Goal: Task Accomplishment & Management: Manage account settings

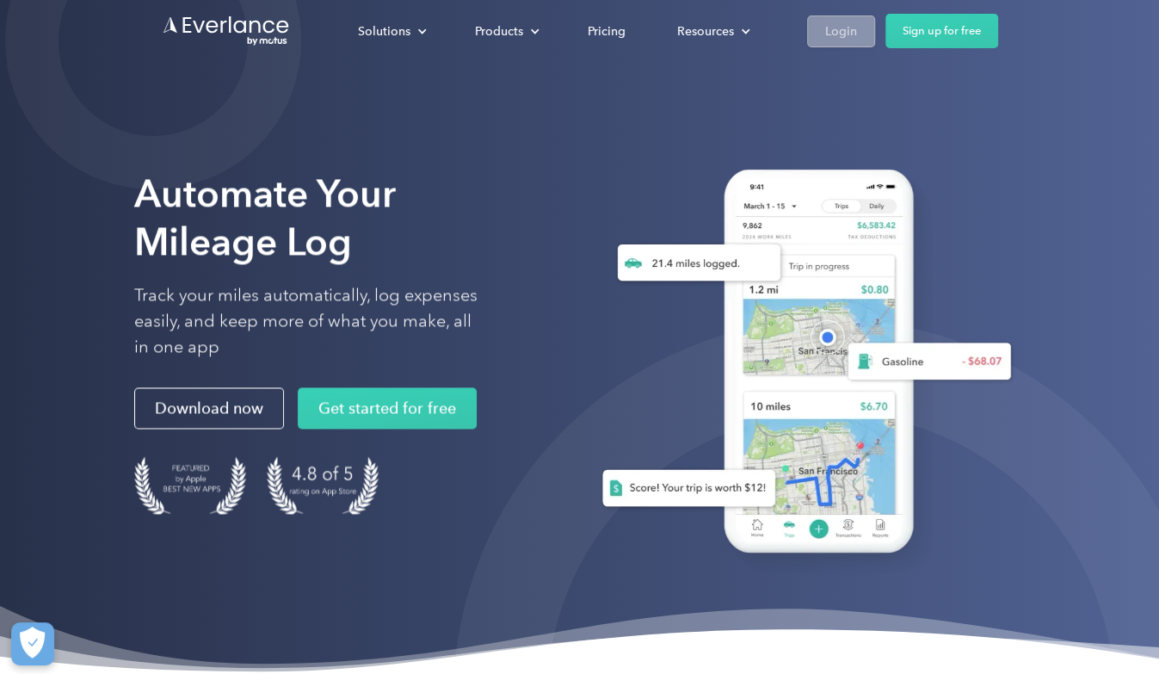
click at [830, 28] on div "Login" at bounding box center [841, 32] width 32 height 22
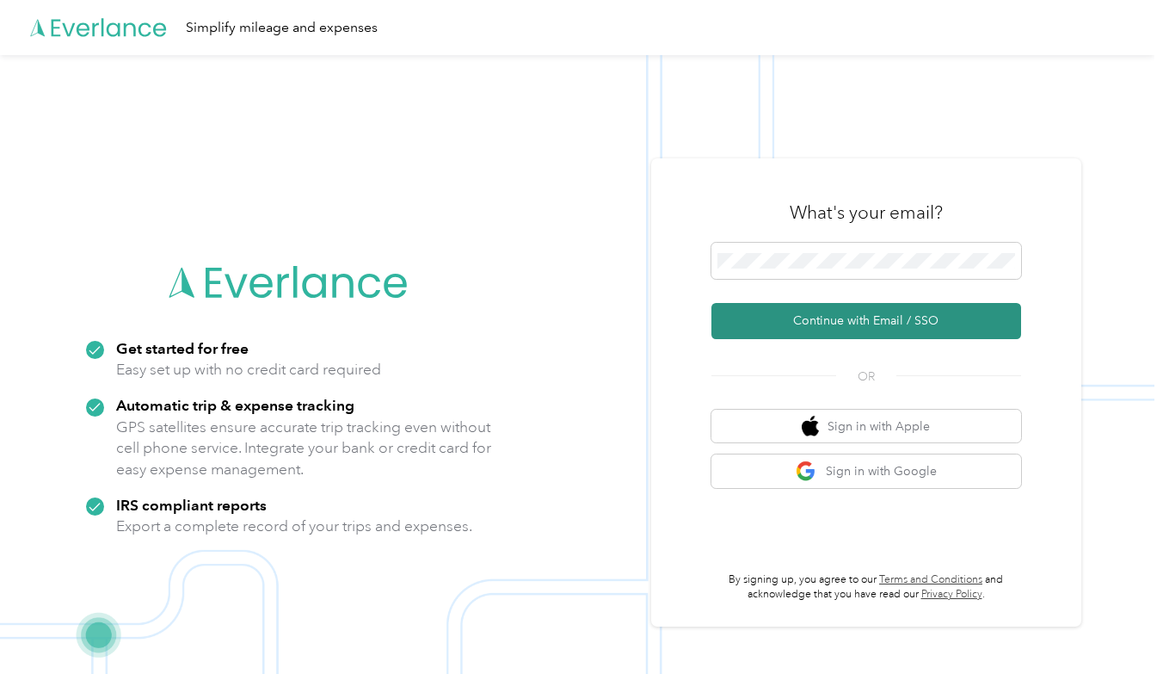
click at [781, 323] on button "Continue with Email / SSO" at bounding box center [867, 321] width 310 height 36
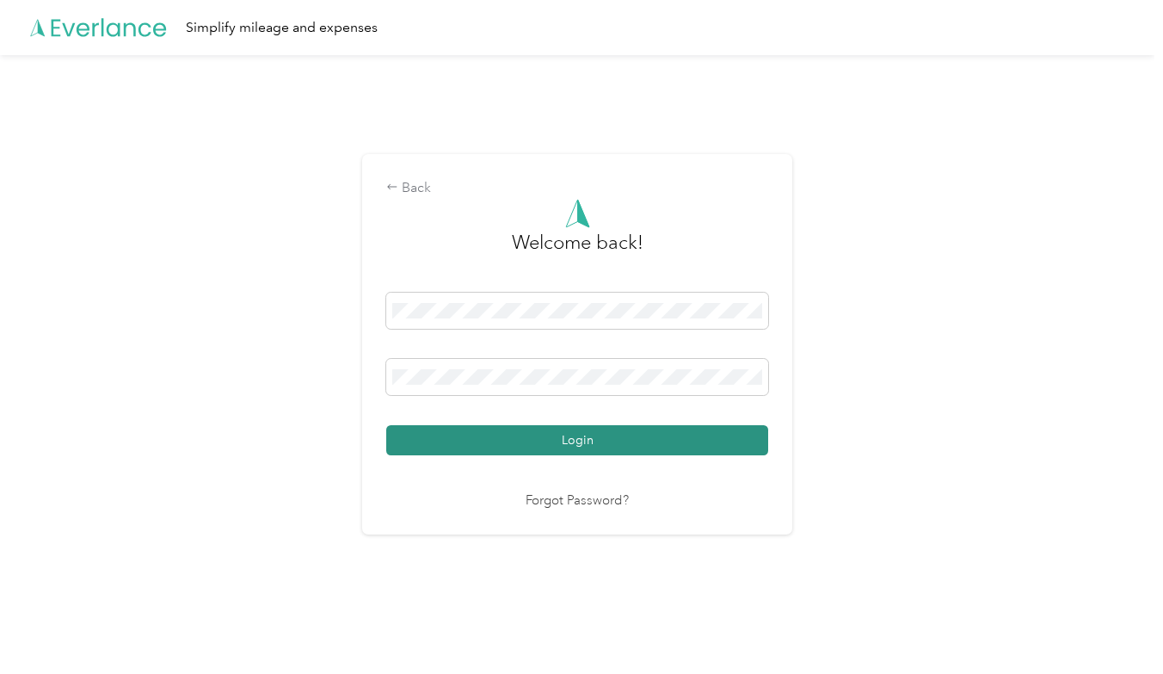
click at [550, 437] on button "Login" at bounding box center [577, 440] width 382 height 30
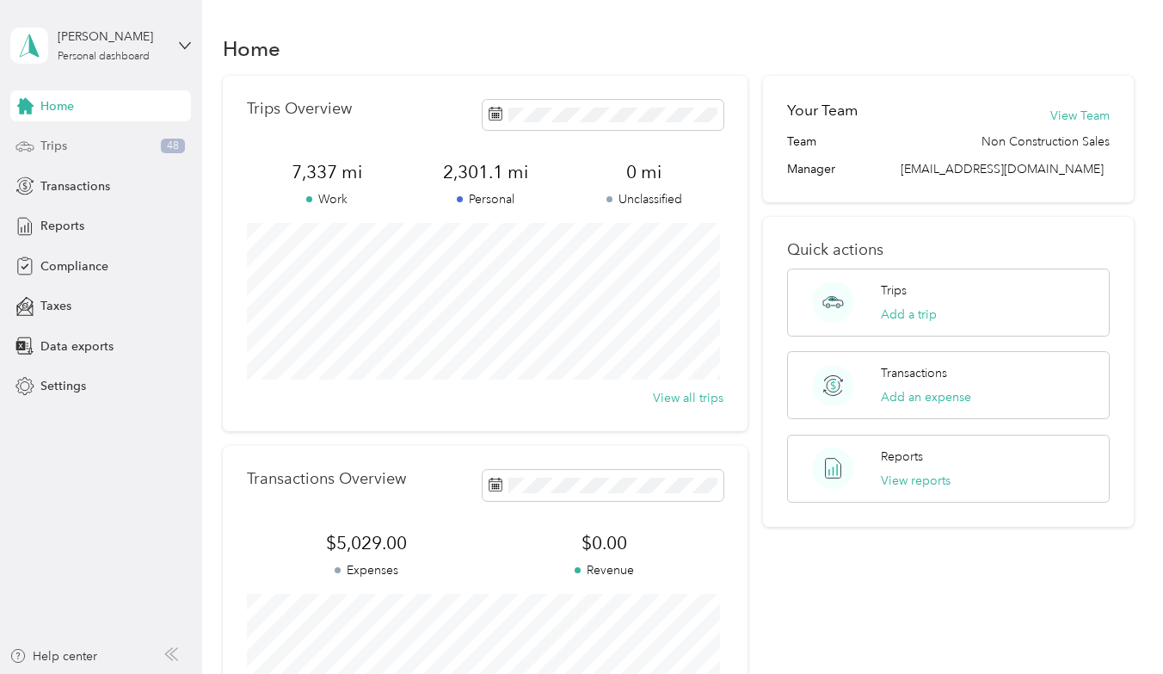
click at [75, 136] on div "Trips 48" at bounding box center [100, 146] width 181 height 31
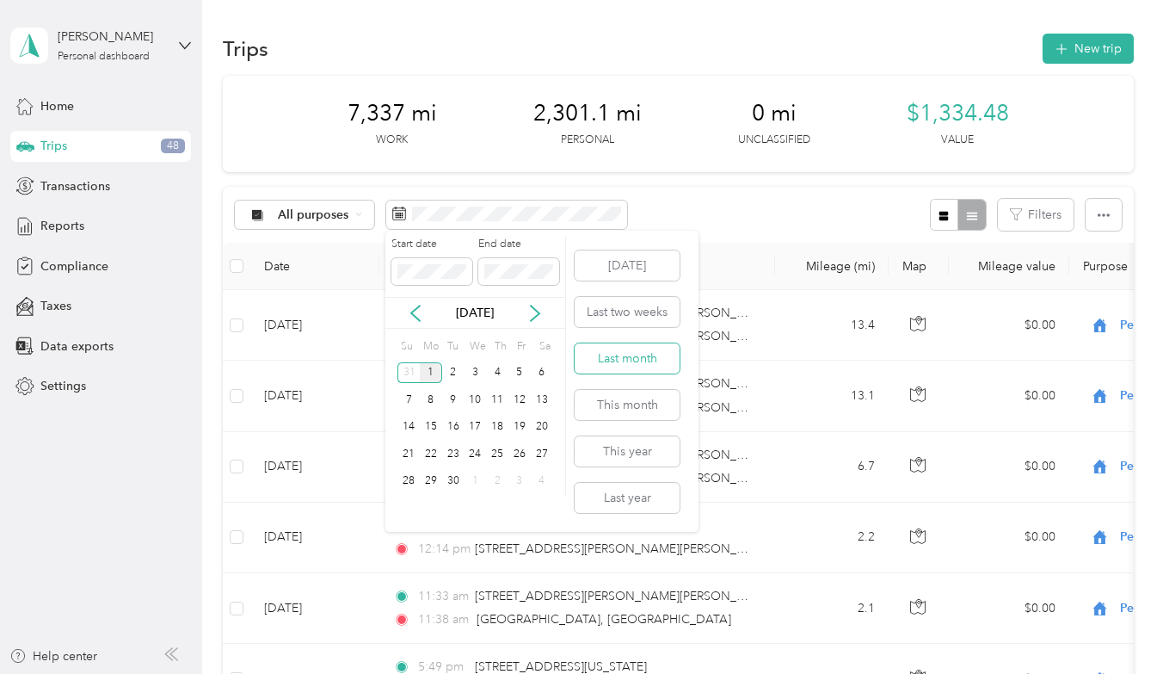
click at [635, 364] on button "Last month" at bounding box center [627, 358] width 105 height 30
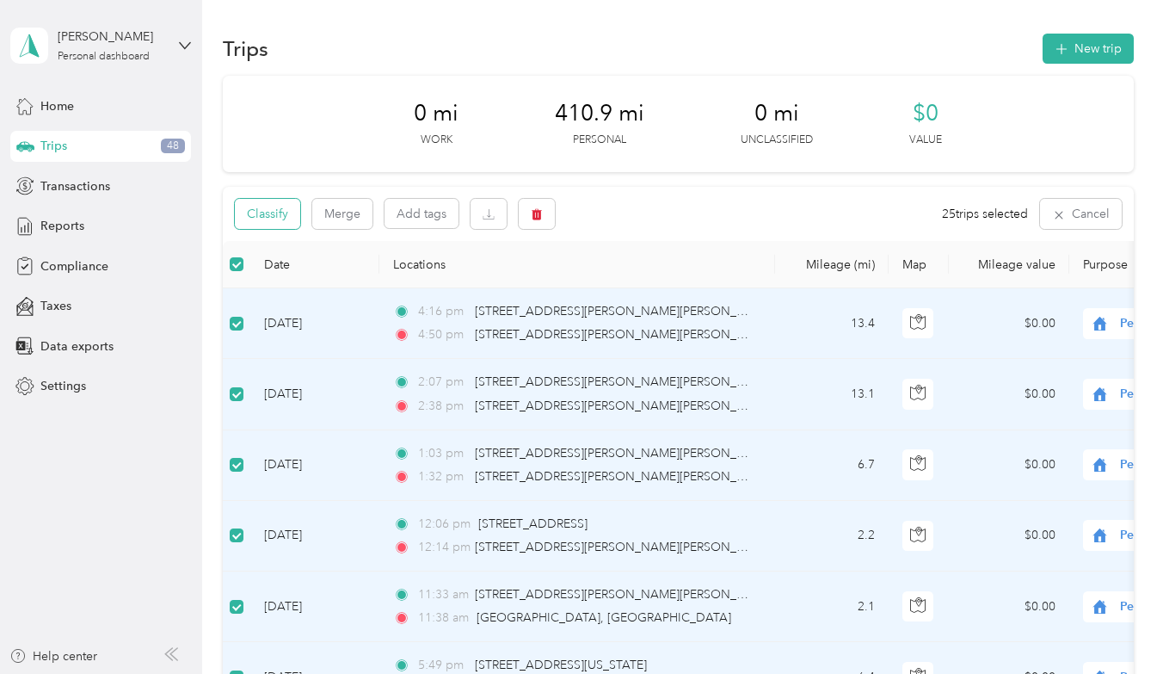
click at [275, 218] on button "Classify" at bounding box center [267, 214] width 65 height 30
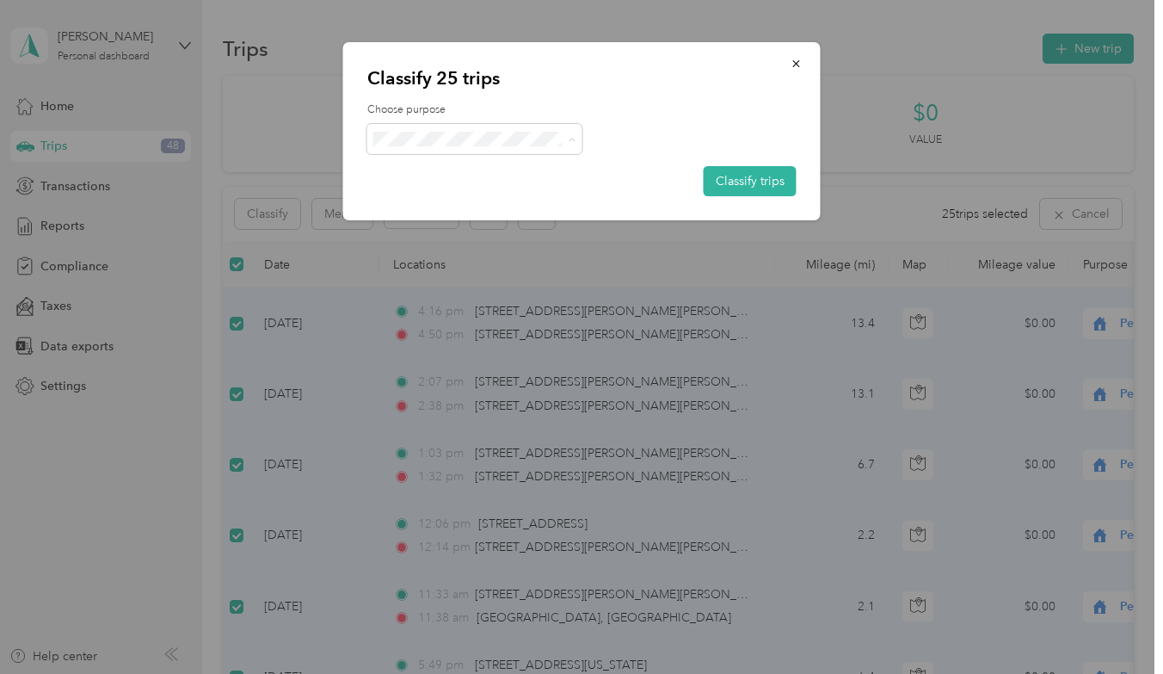
click at [456, 175] on span "sentriforce" at bounding box center [490, 171] width 160 height 18
click at [738, 176] on button "Classify trips" at bounding box center [750, 181] width 93 height 30
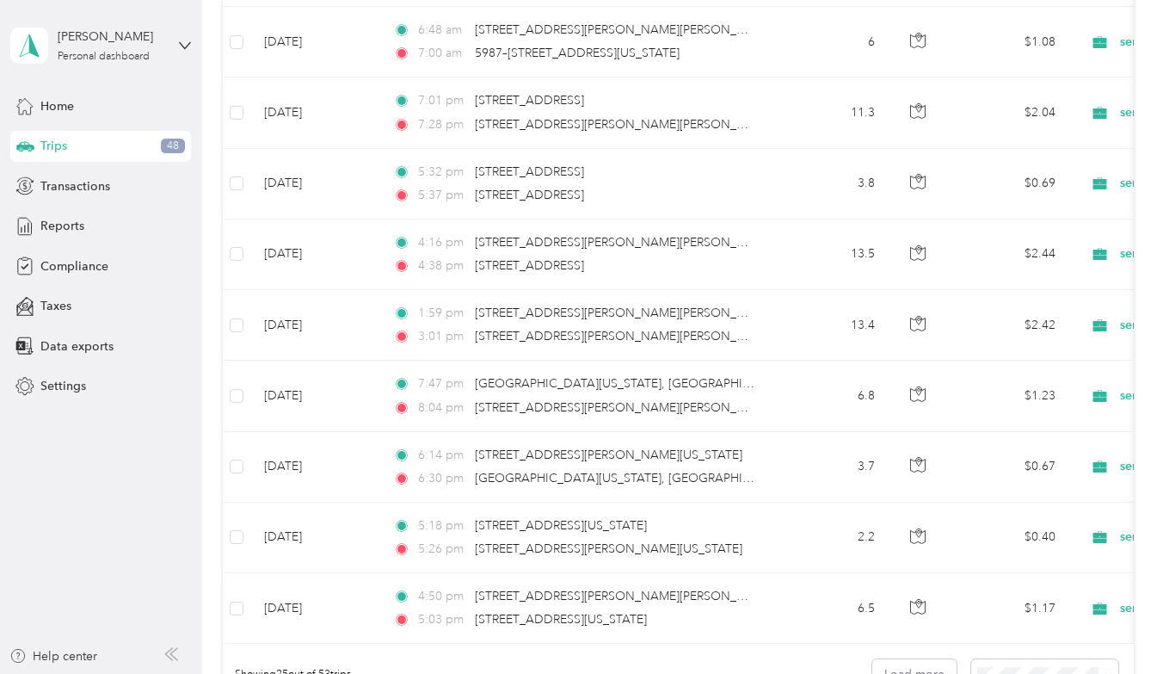
scroll to position [1688, 0]
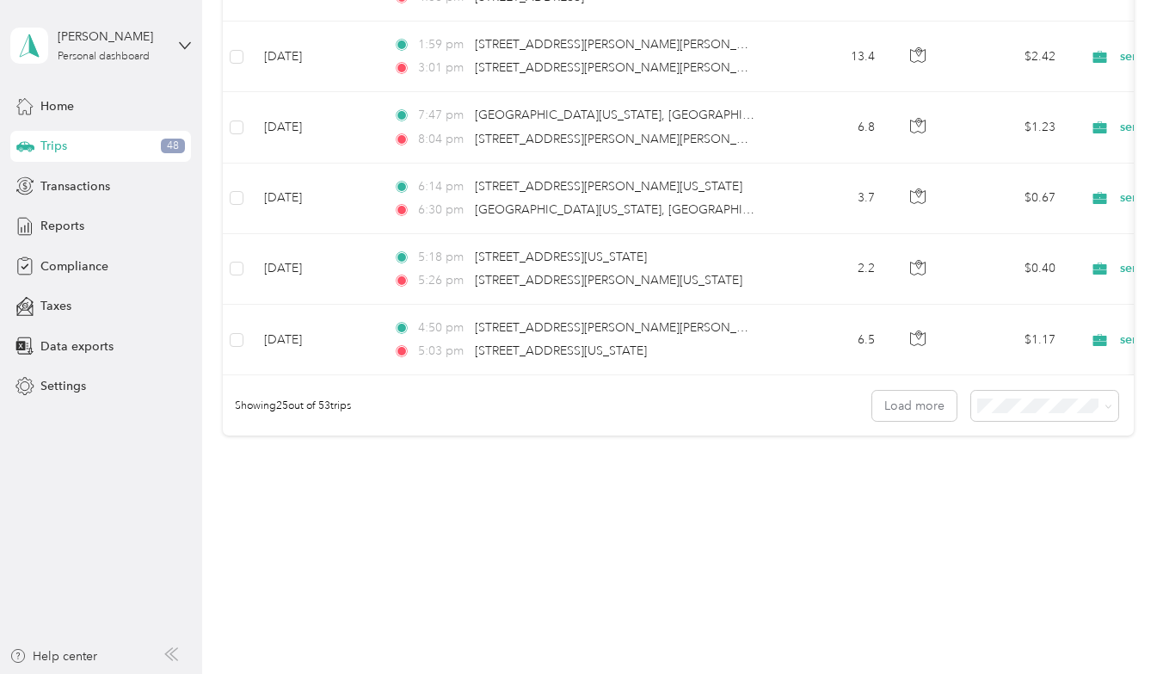
click at [1015, 503] on li "100 per load" at bounding box center [1040, 496] width 147 height 30
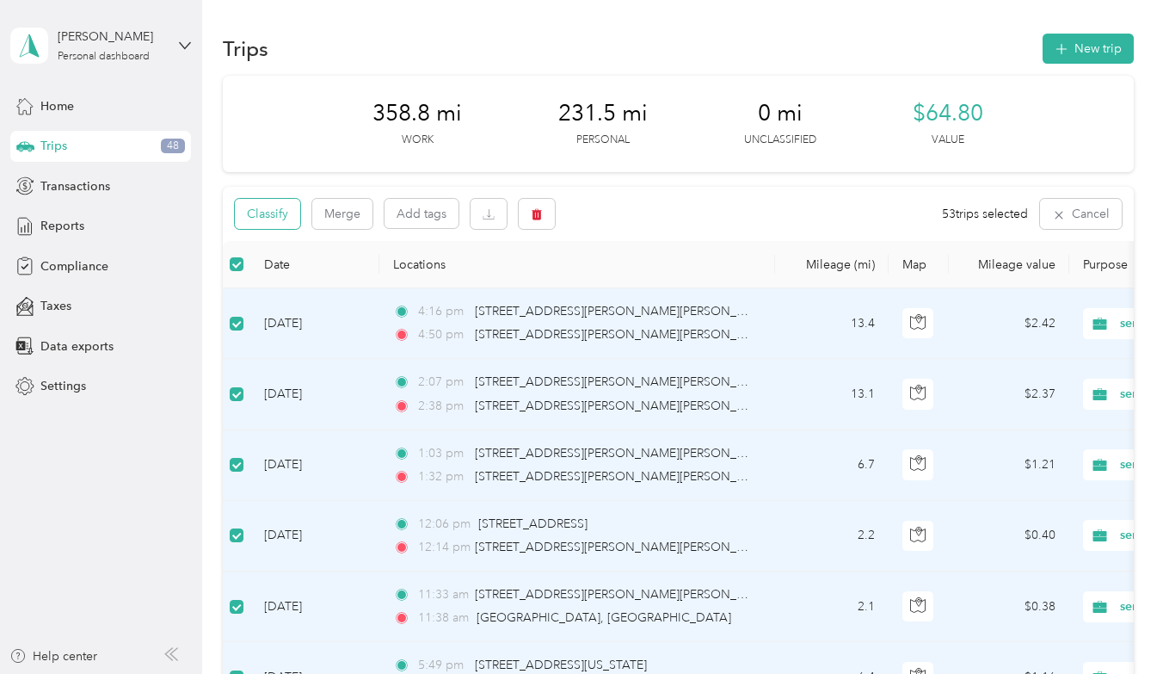
click at [281, 221] on button "Classify" at bounding box center [267, 214] width 65 height 30
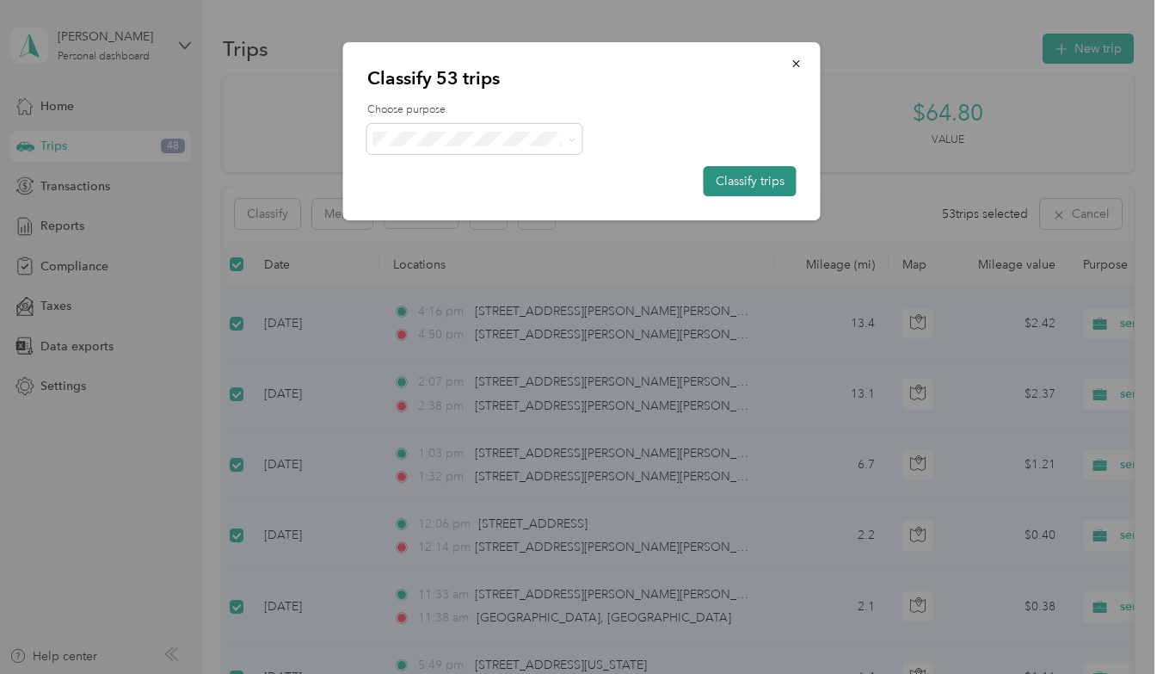
click at [754, 176] on button "Classify trips" at bounding box center [750, 181] width 93 height 30
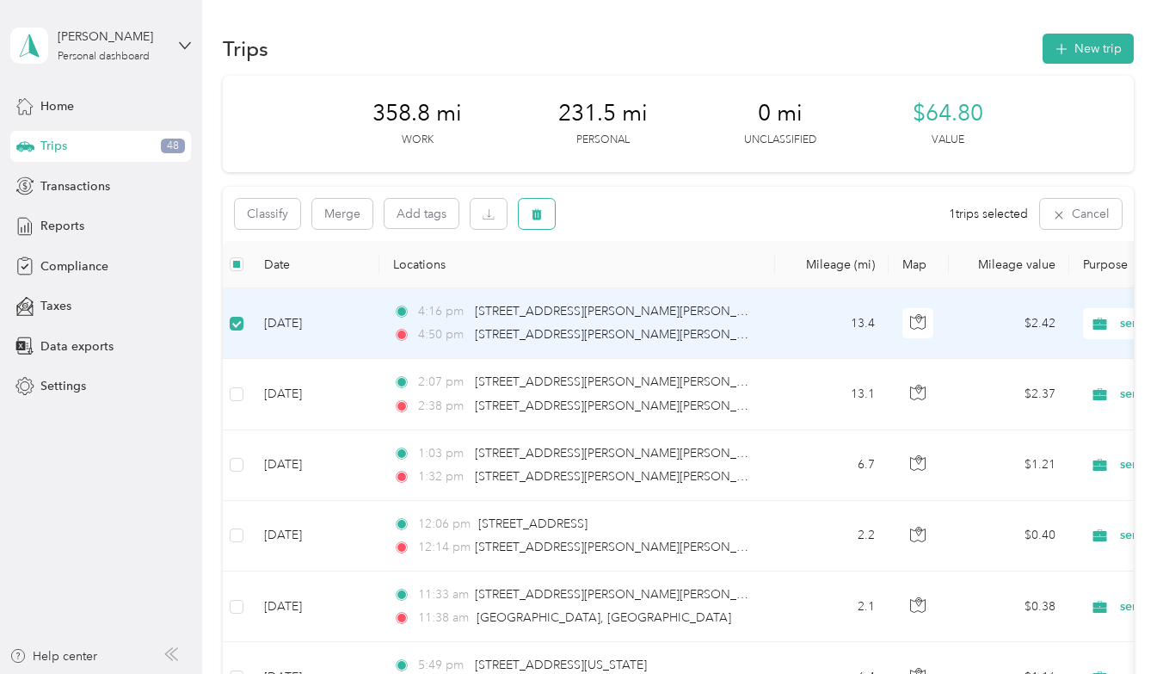
click at [541, 220] on icon "button" at bounding box center [537, 214] width 12 height 12
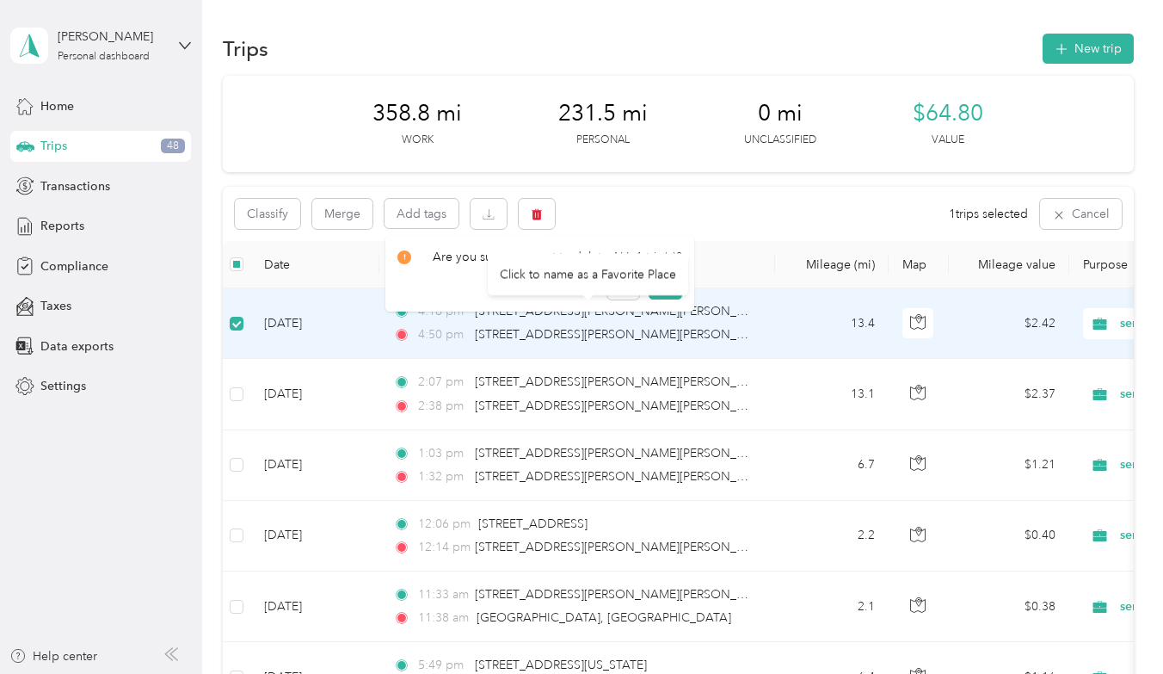
click at [658, 281] on div "Click to name as a Favorite Place" at bounding box center [588, 274] width 201 height 42
click at [656, 290] on button "Yes" at bounding box center [666, 286] width 34 height 28
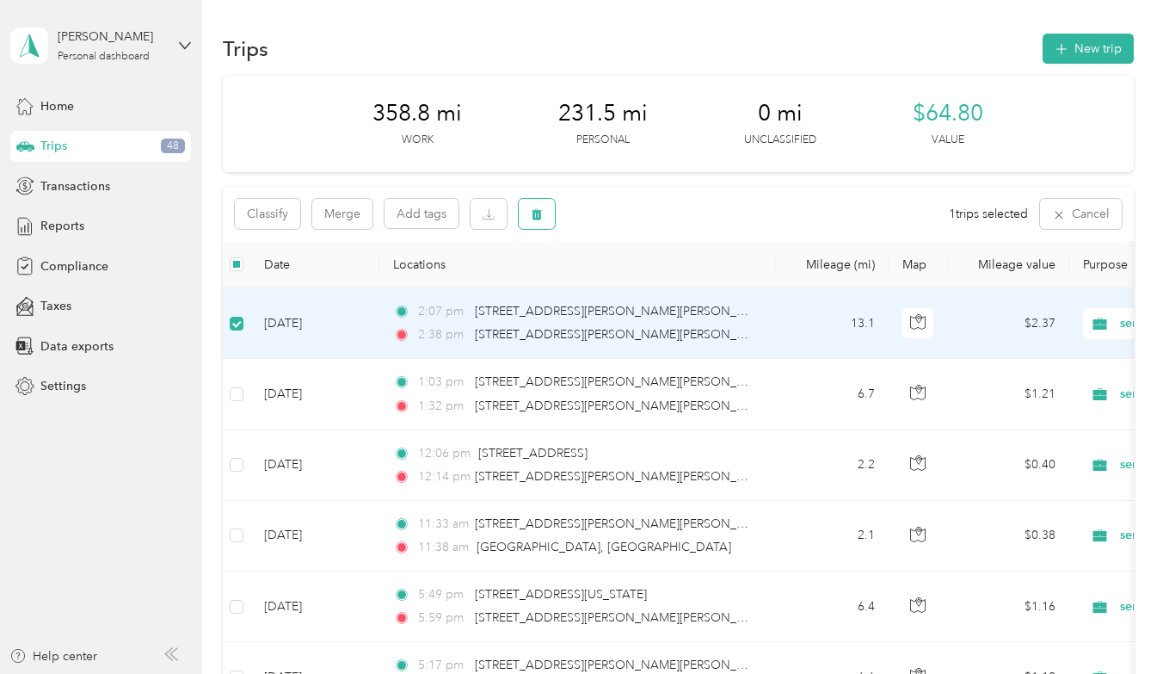
click at [537, 218] on icon "button" at bounding box center [537, 214] width 10 height 11
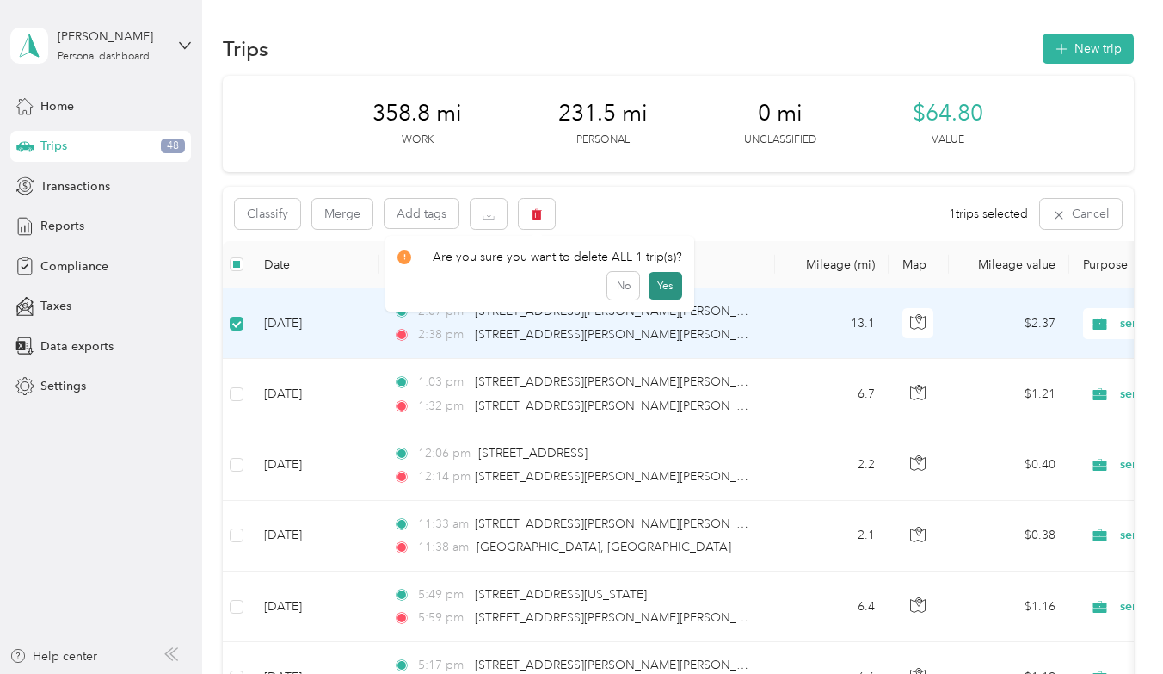
click at [665, 290] on button "Yes" at bounding box center [666, 286] width 34 height 28
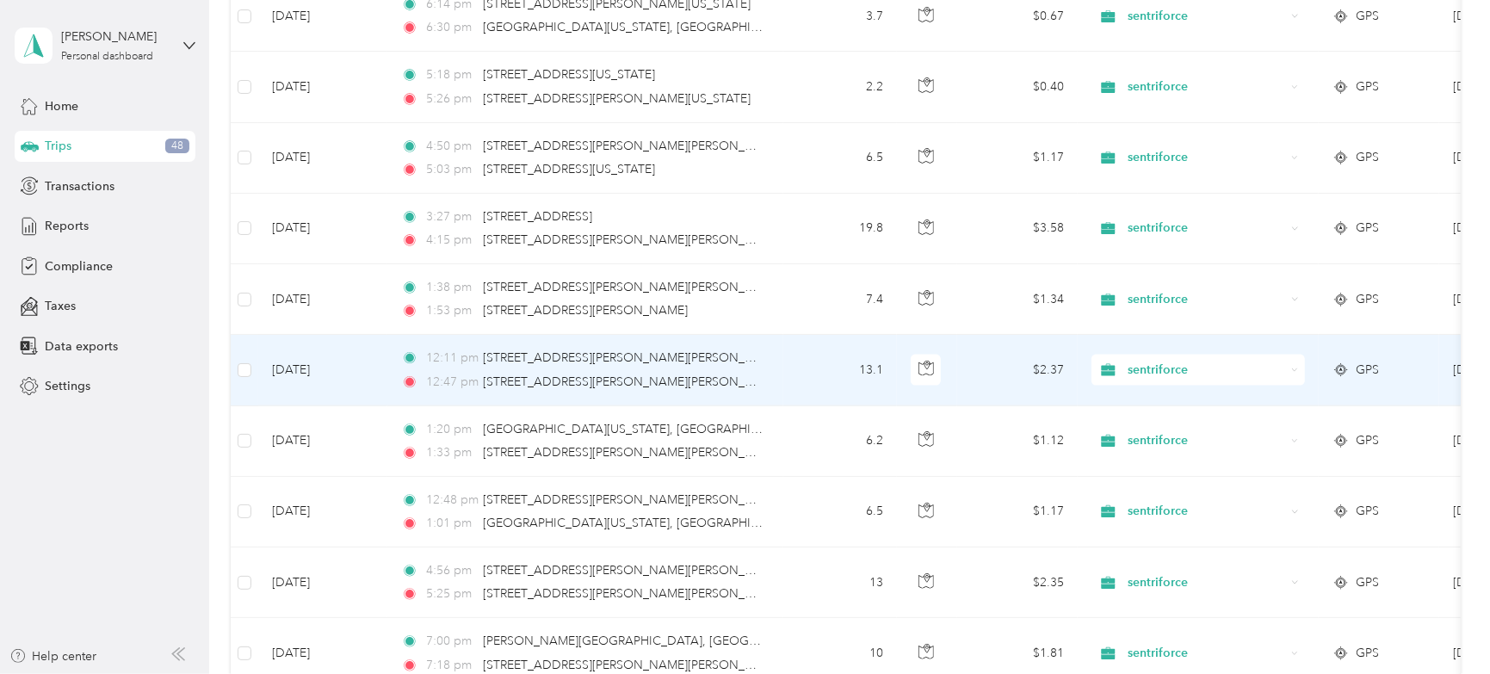
scroll to position [1807, 0]
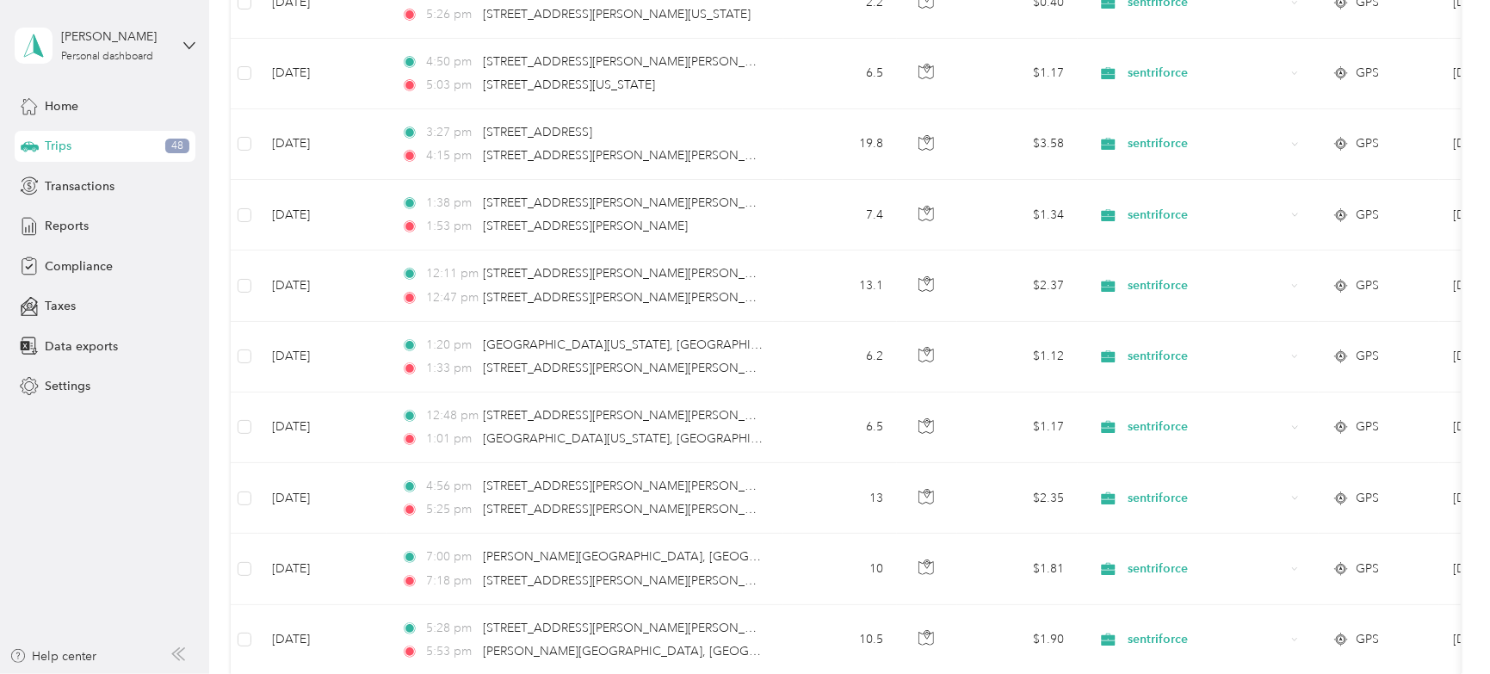
click at [229, 348] on div "Trips New trip 358.8 mi Work 231.5 mi Personal 0 mi Unclassified $64.80 Value C…" at bounding box center [845, 249] width 1272 height 4112
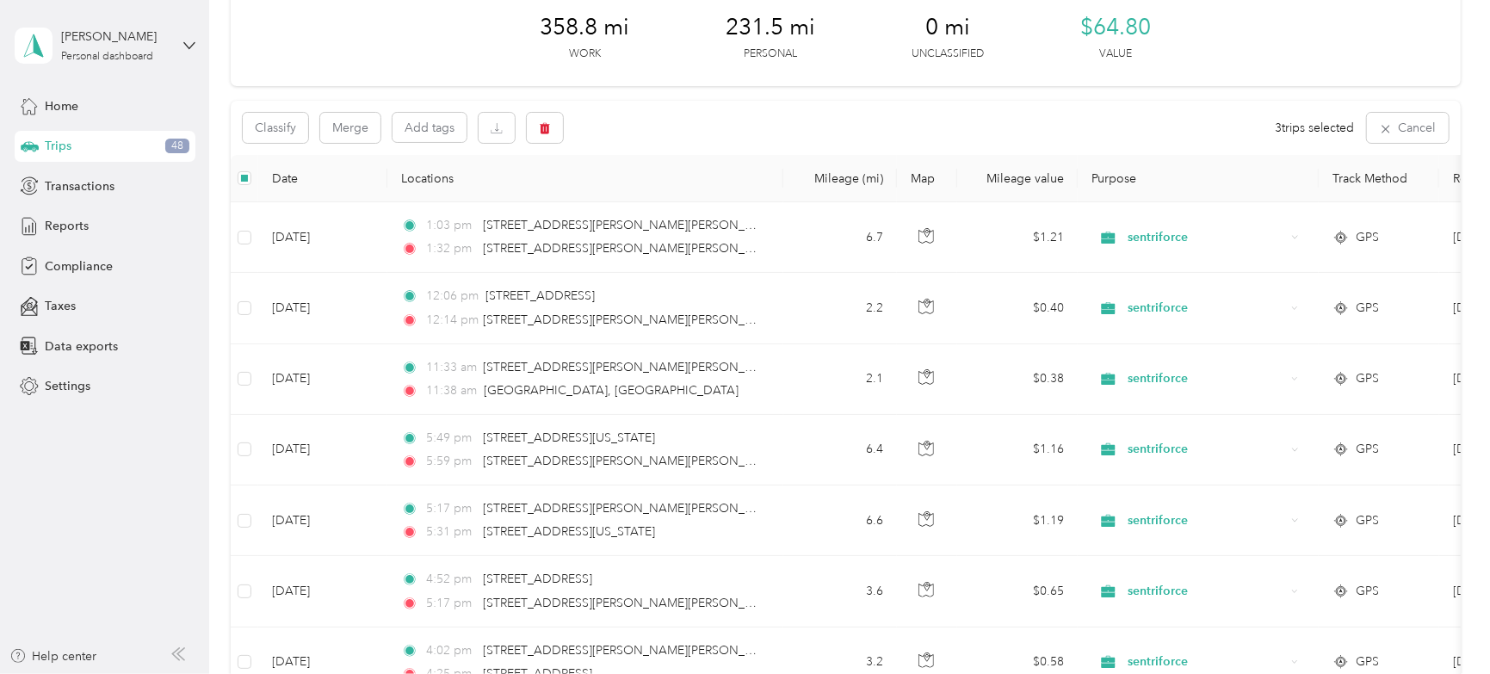
scroll to position [0, 0]
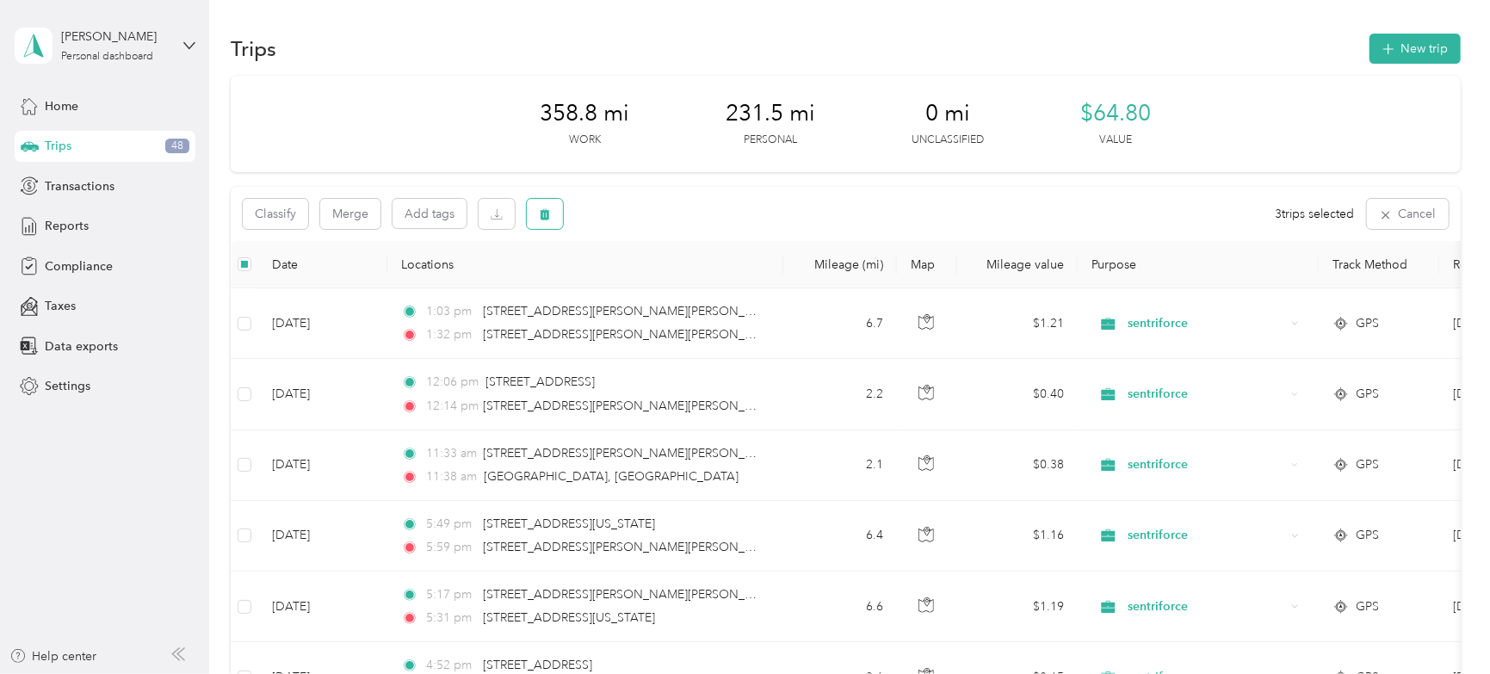
click at [543, 213] on icon "button" at bounding box center [545, 214] width 12 height 12
click at [667, 281] on button "Yes" at bounding box center [673, 286] width 34 height 28
click at [46, 214] on div "Reports" at bounding box center [105, 226] width 181 height 31
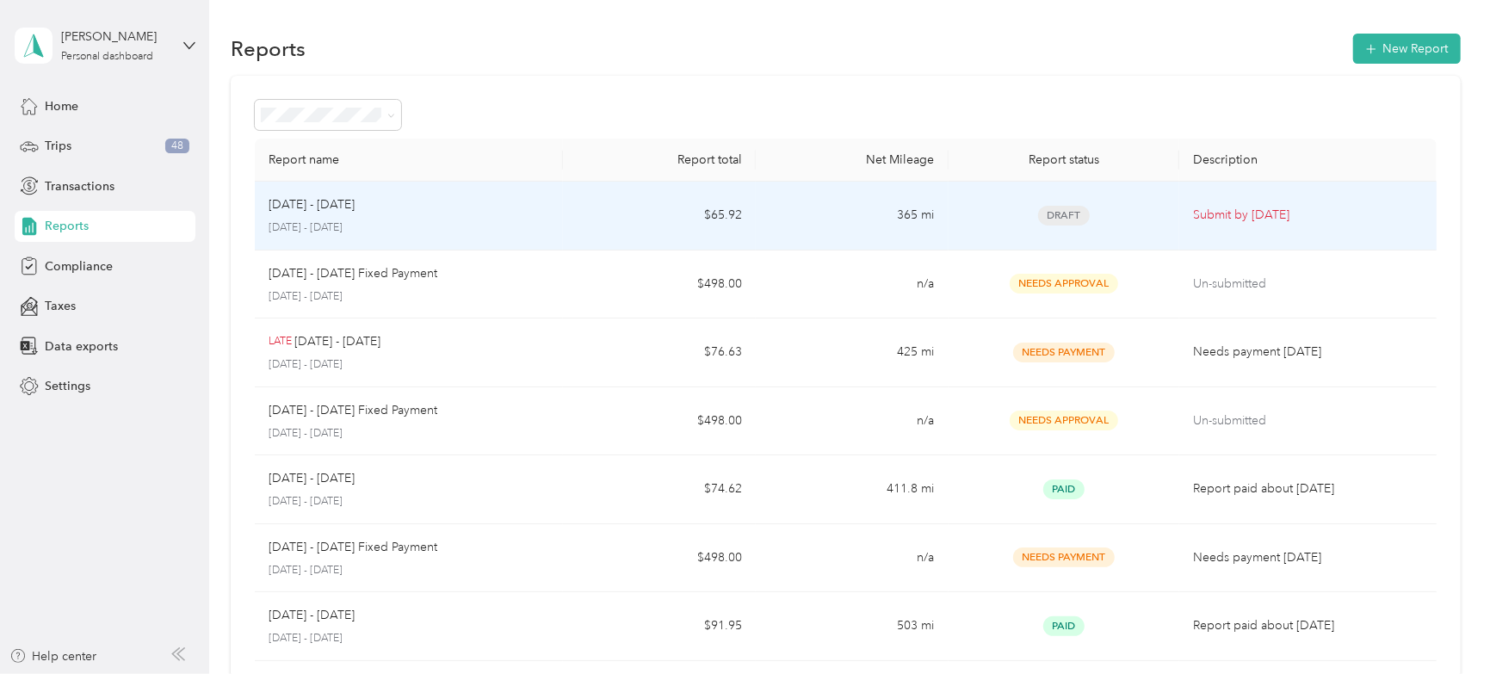
click at [310, 202] on p "[DATE] - [DATE]" at bounding box center [311, 204] width 86 height 19
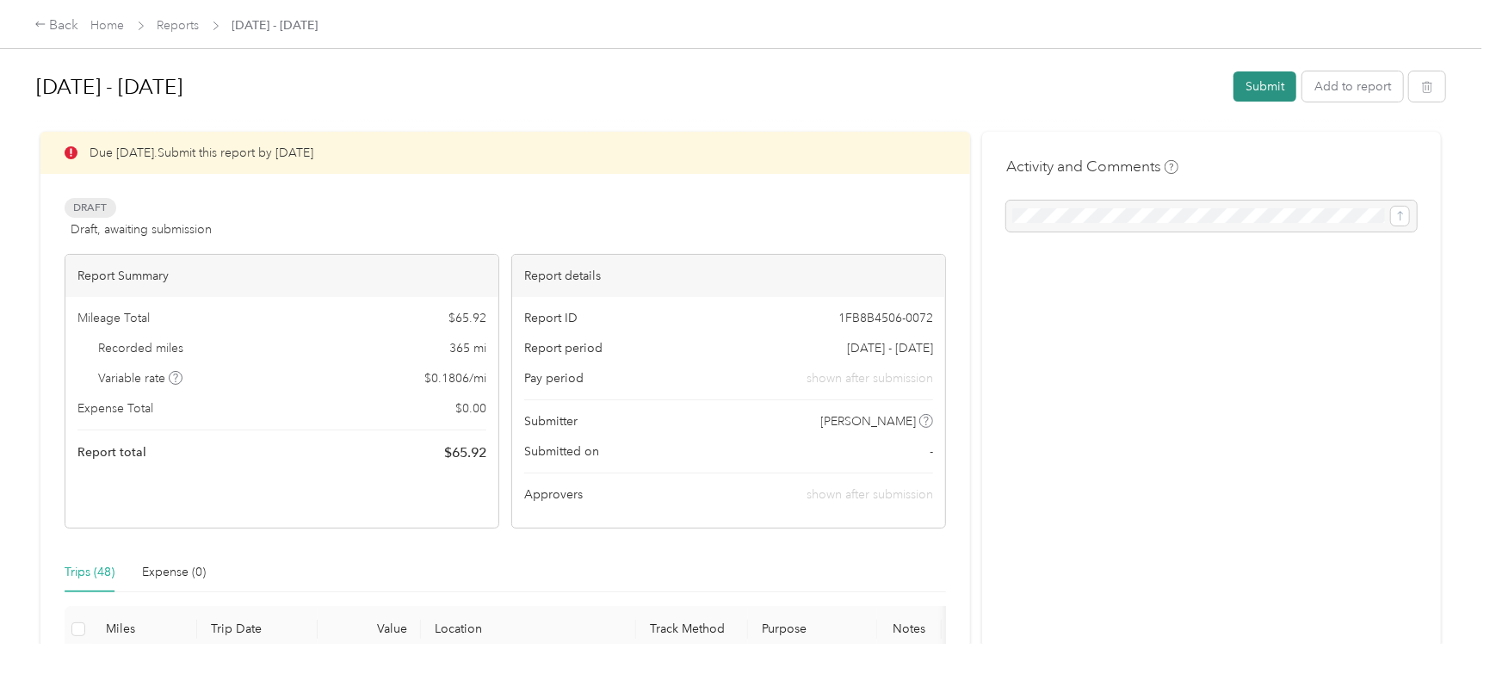
click at [1163, 88] on button "Submit" at bounding box center [1264, 86] width 63 height 30
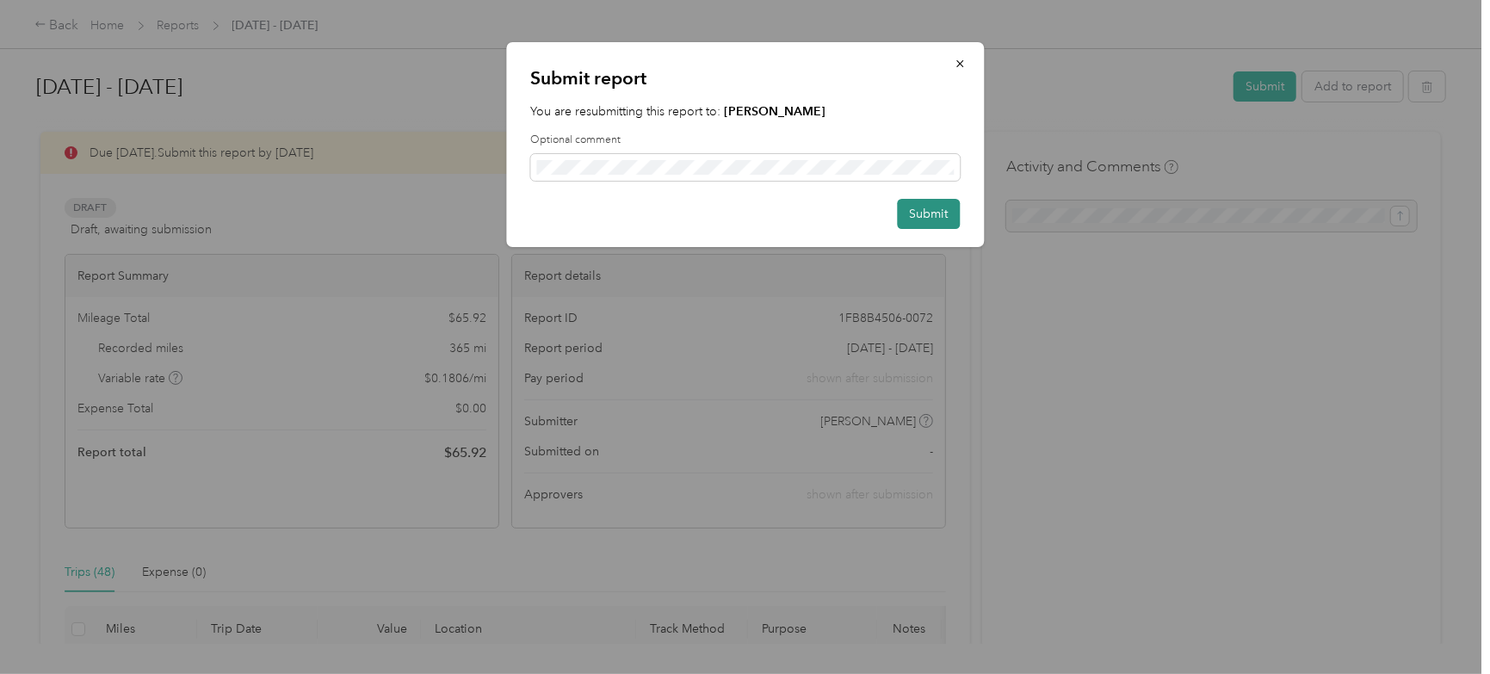
click at [939, 213] on button "Submit" at bounding box center [928, 214] width 63 height 30
